Goal: Task Accomplishment & Management: Manage account settings

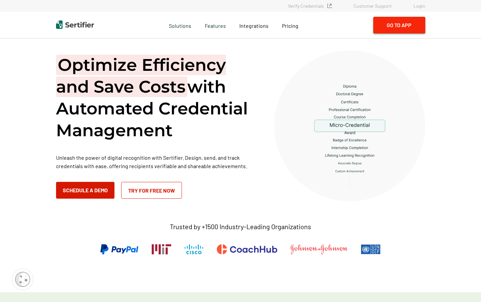
click at [402, 29] on button "Go to App" at bounding box center [400, 25] width 52 height 17
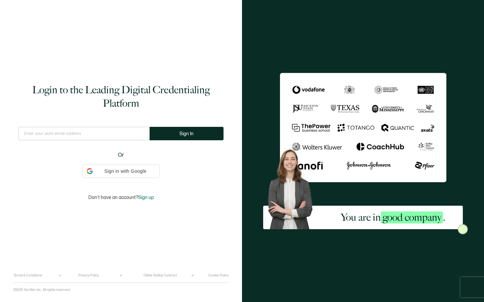
click at [125, 128] on input "text" at bounding box center [83, 133] width 131 height 13
type input "info@brillianceadvancedbeautyeducation.com"
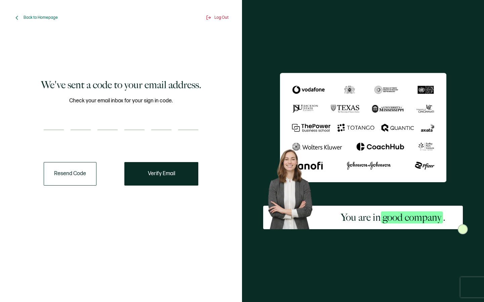
click at [49, 124] on input "number" at bounding box center [54, 123] width 20 height 13
type input "8"
type input "9"
type input "6"
type input "3"
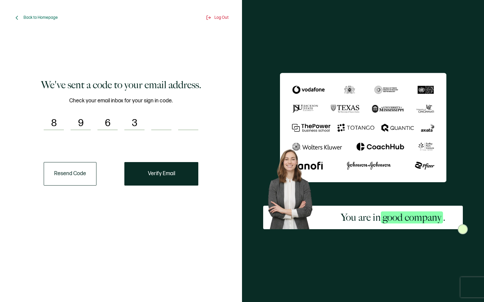
type input "6"
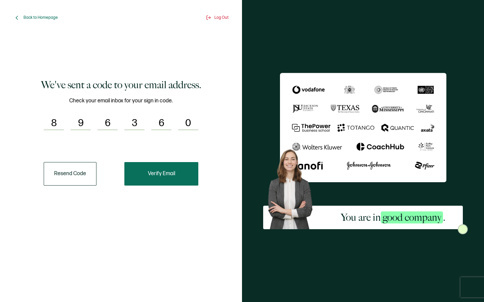
type input "0"
click at [134, 182] on button "Verify Email" at bounding box center [161, 174] width 74 height 24
